Goal: Find specific fact: Find specific fact

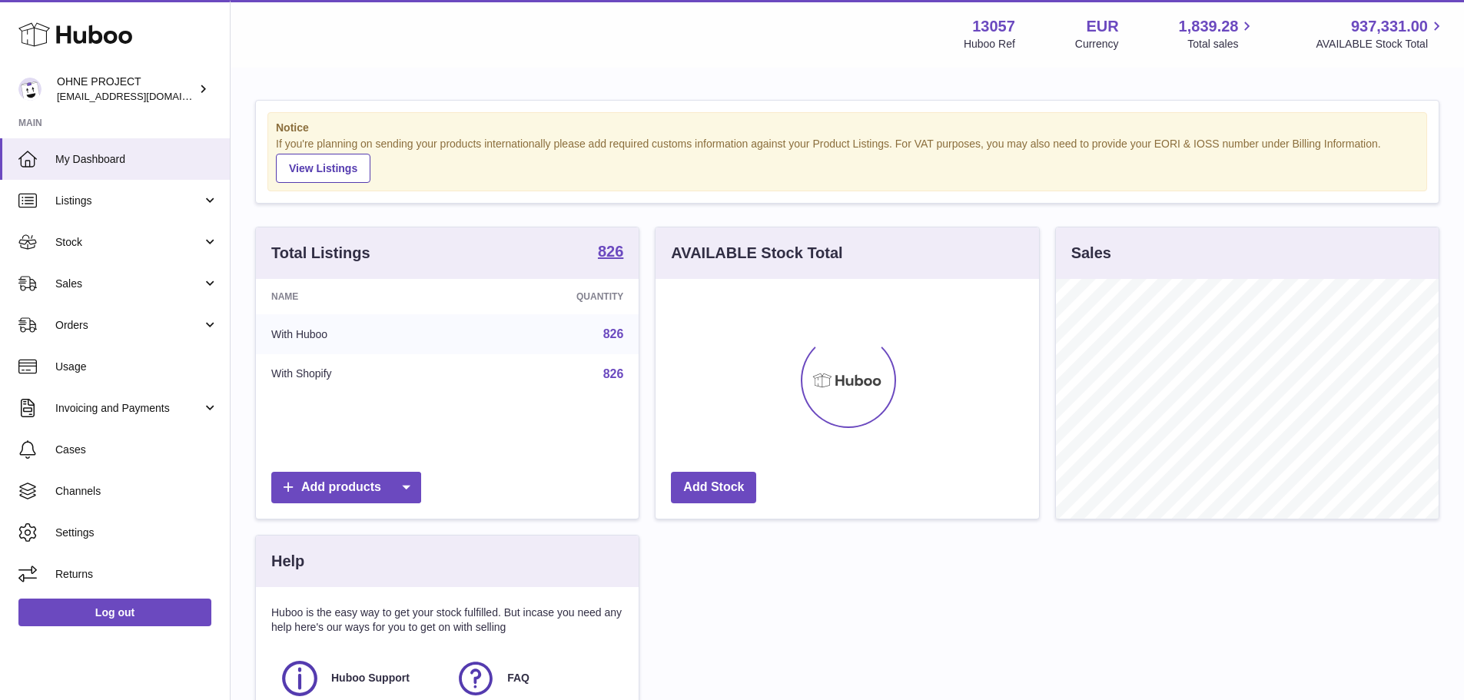
scroll to position [240, 383]
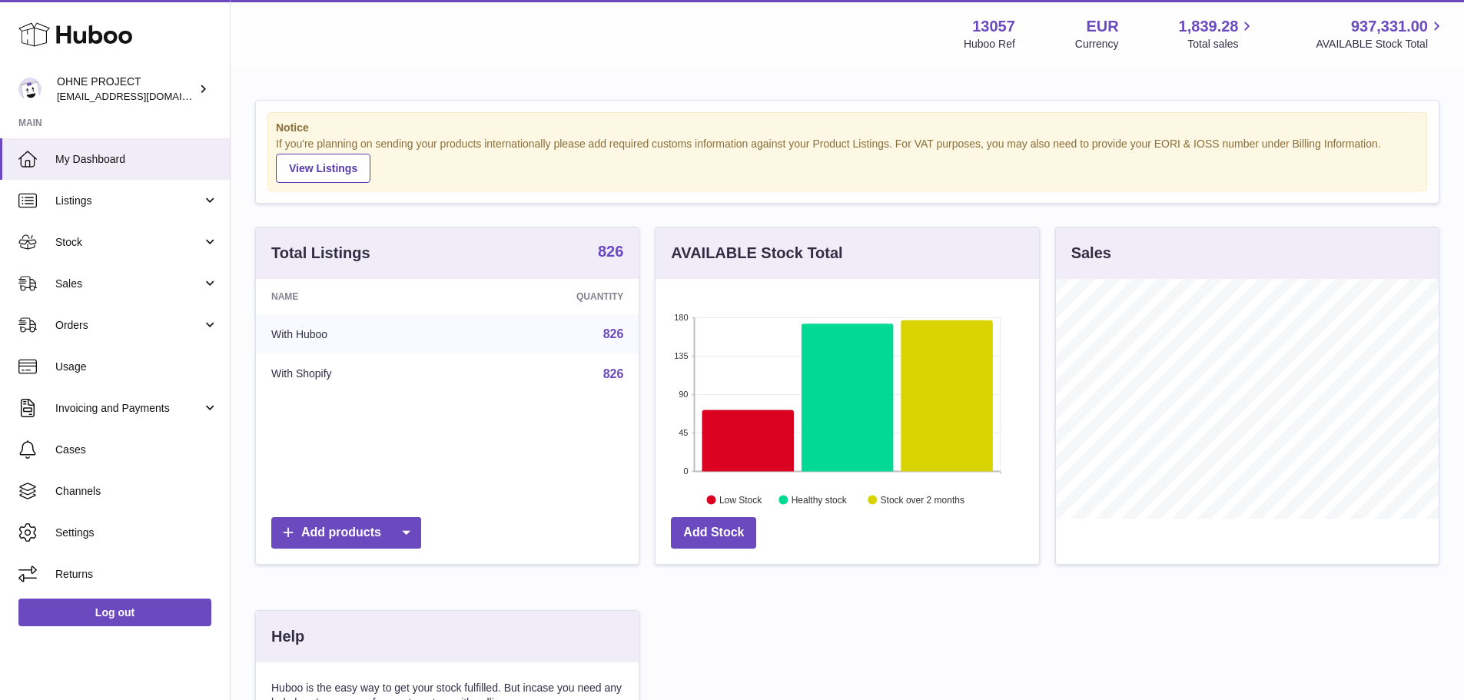
click at [605, 245] on strong "826" at bounding box center [610, 251] width 25 height 15
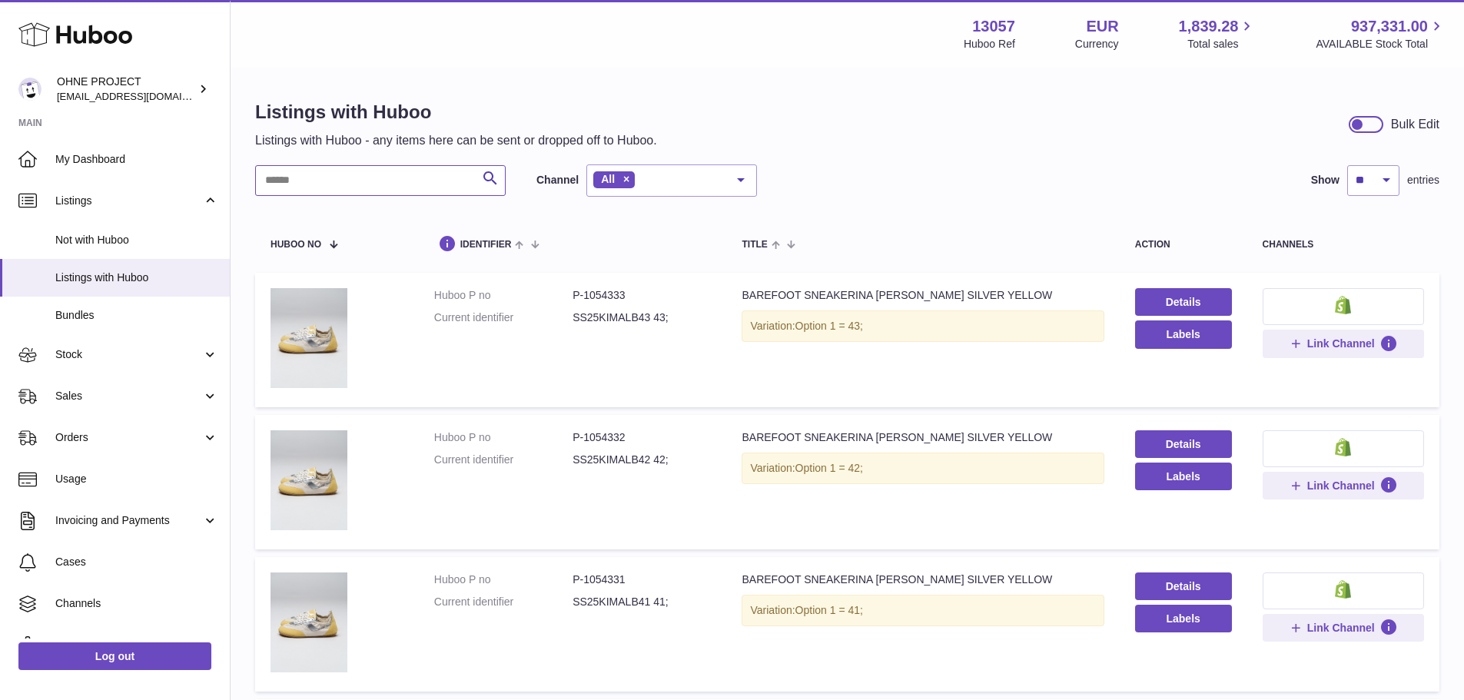
click at [449, 174] on input "text" at bounding box center [380, 180] width 250 height 31
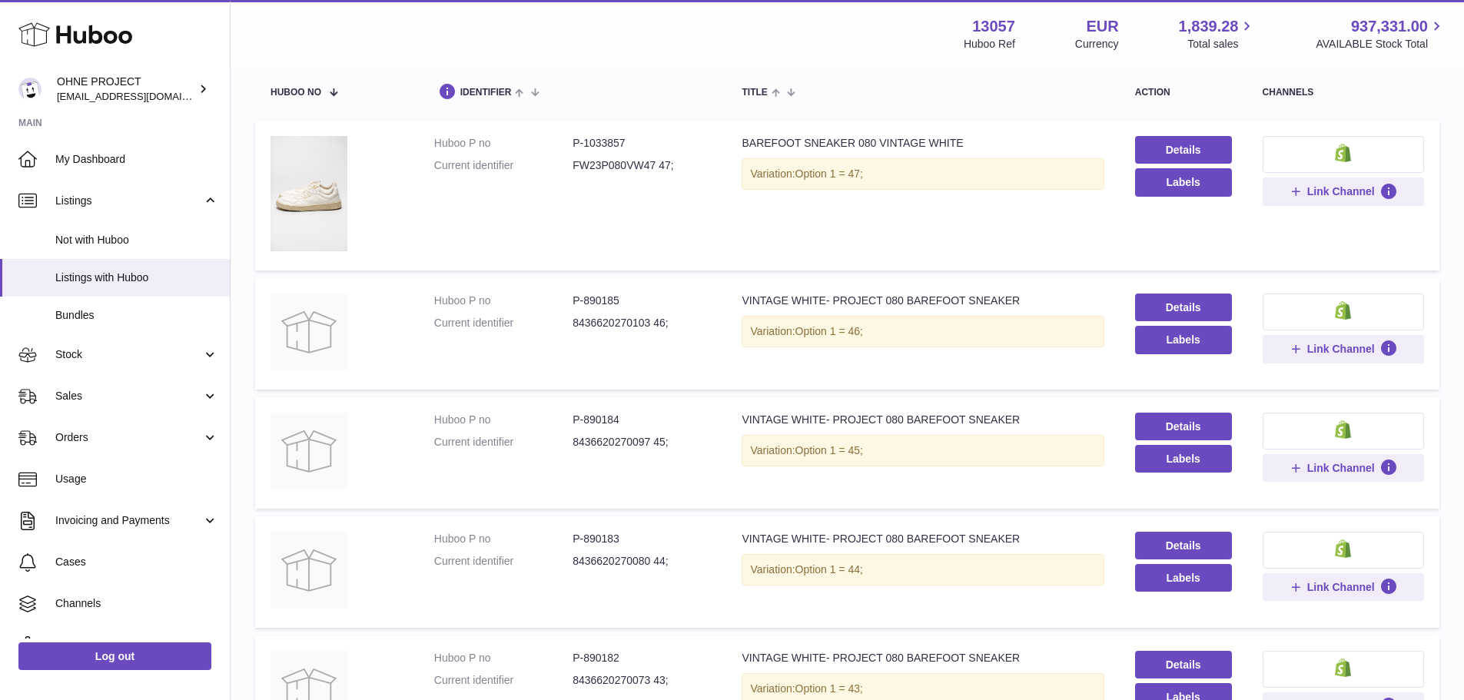
scroll to position [154, 0]
type input "**********"
click at [609, 292] on dd "P-890185" at bounding box center [641, 299] width 138 height 15
copy dd "890185"
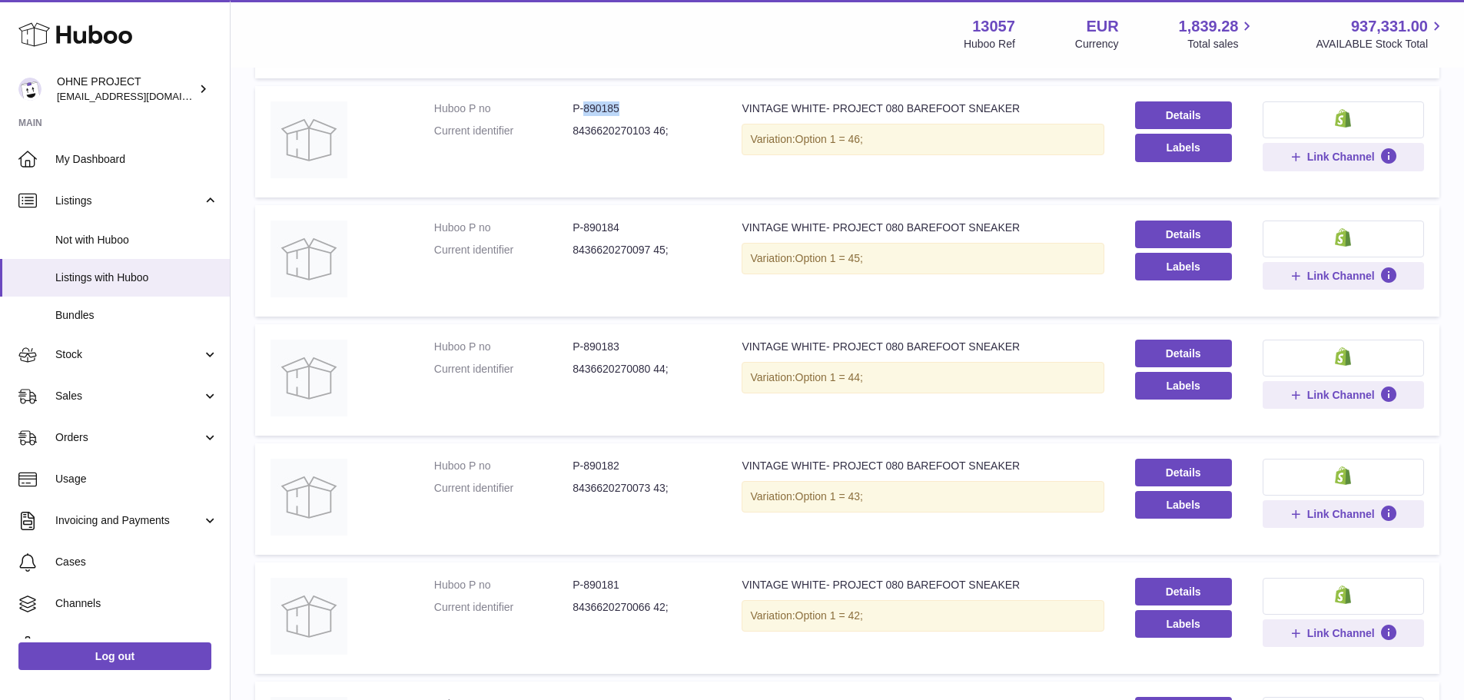
scroll to position [384, 0]
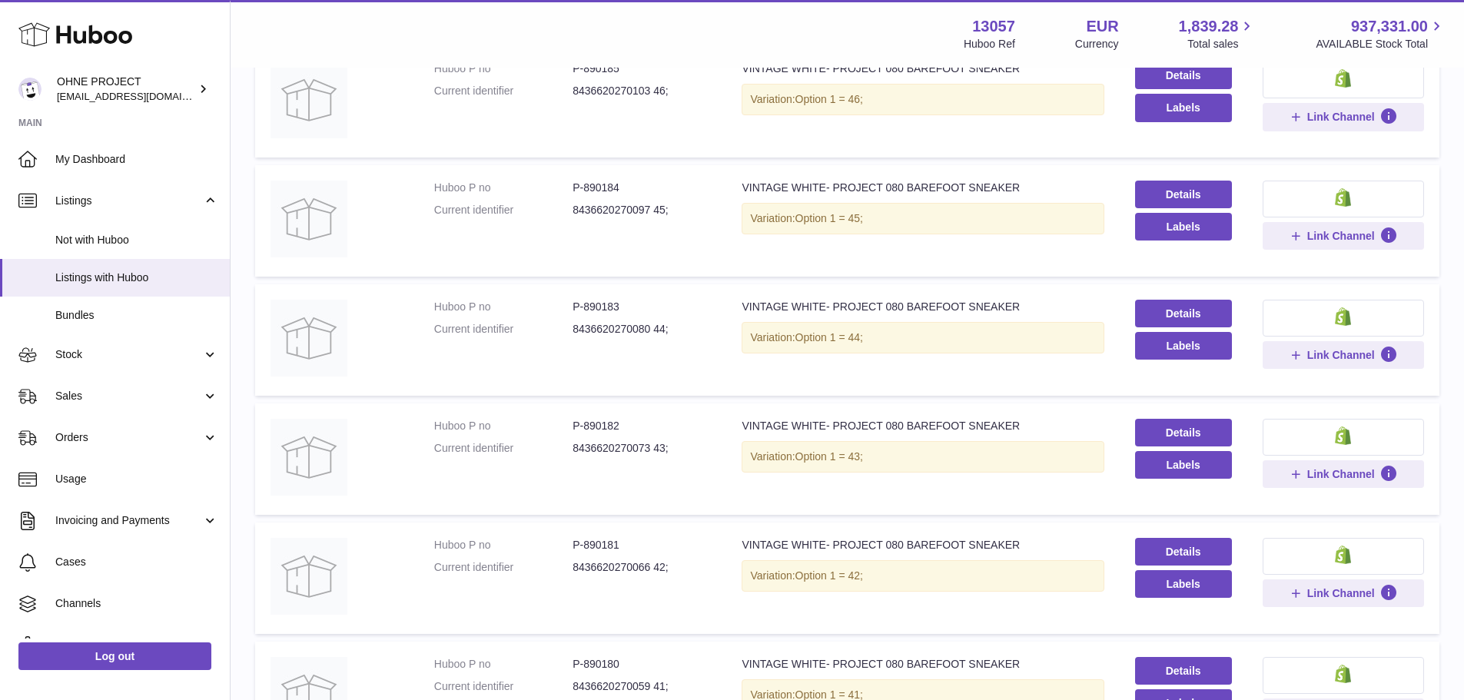
click at [601, 420] on dd "P-890182" at bounding box center [641, 426] width 138 height 15
copy dd "890182"
